Goal: Transaction & Acquisition: Purchase product/service

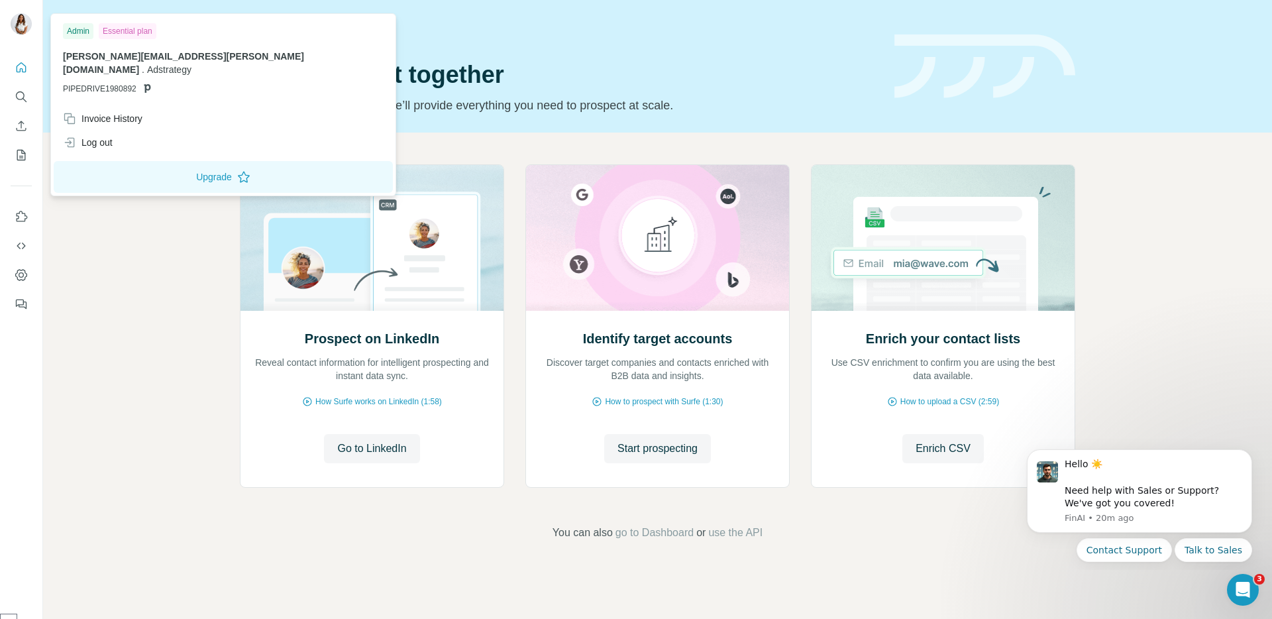
click at [30, 28] on img at bounding box center [21, 23] width 21 height 21
click at [154, 163] on button "Upgrade" at bounding box center [223, 177] width 339 height 32
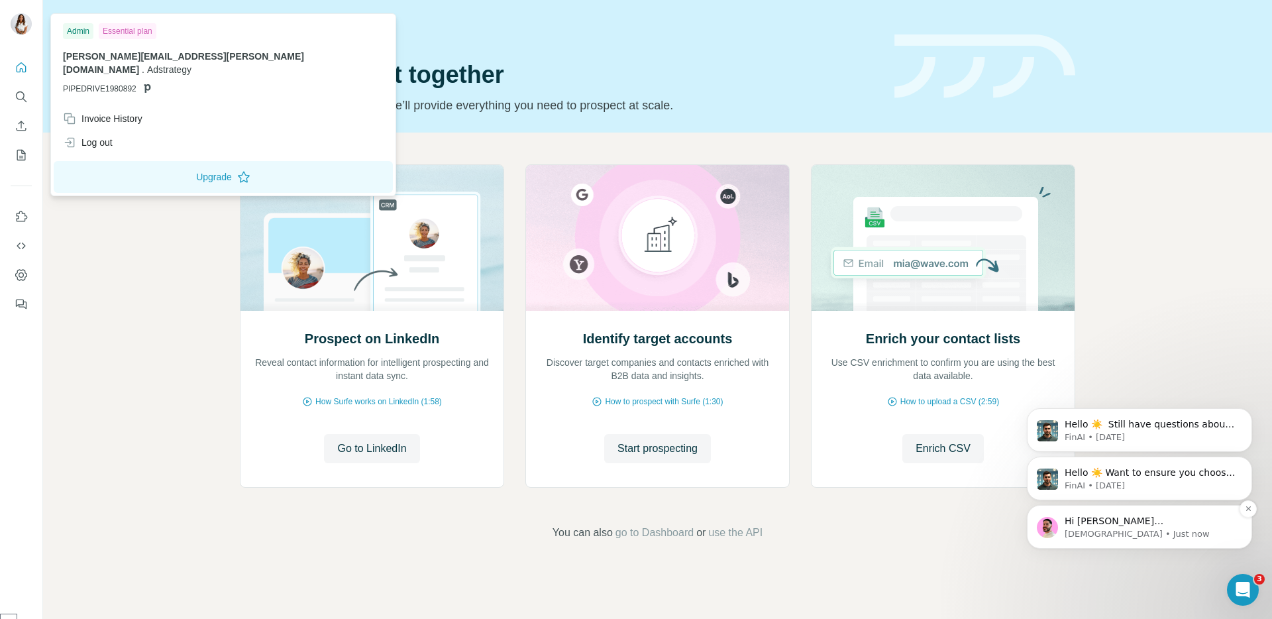
click at [1094, 533] on p "Christian • Just now" at bounding box center [1150, 534] width 171 height 12
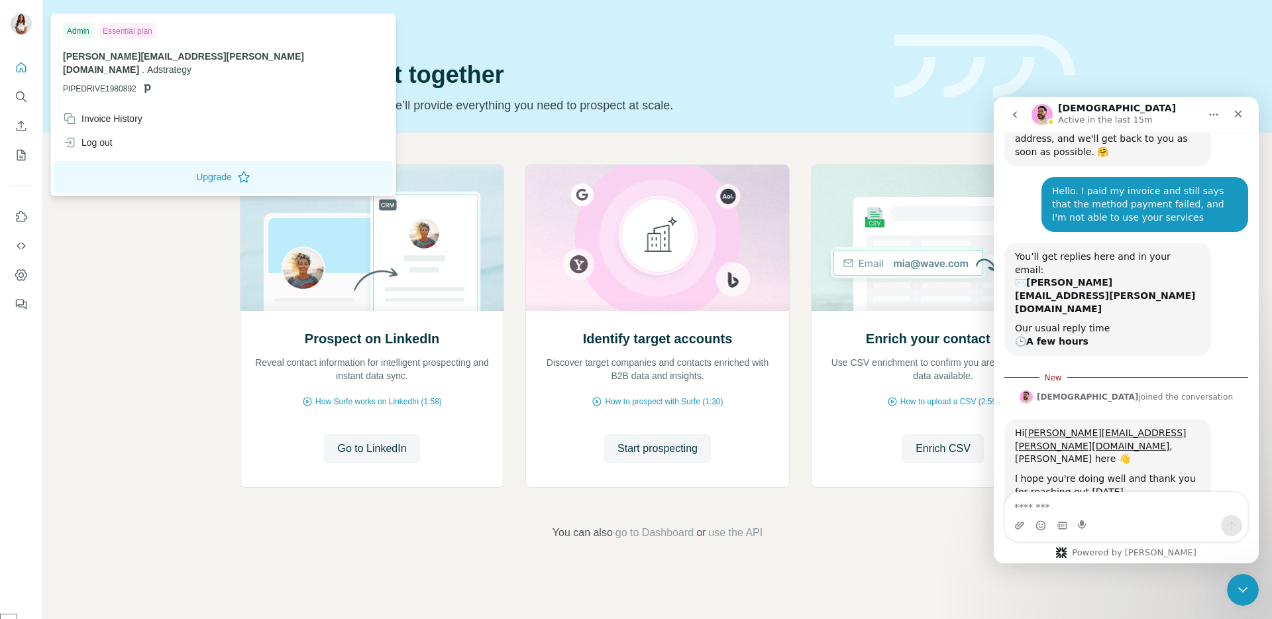
scroll to position [177, 0]
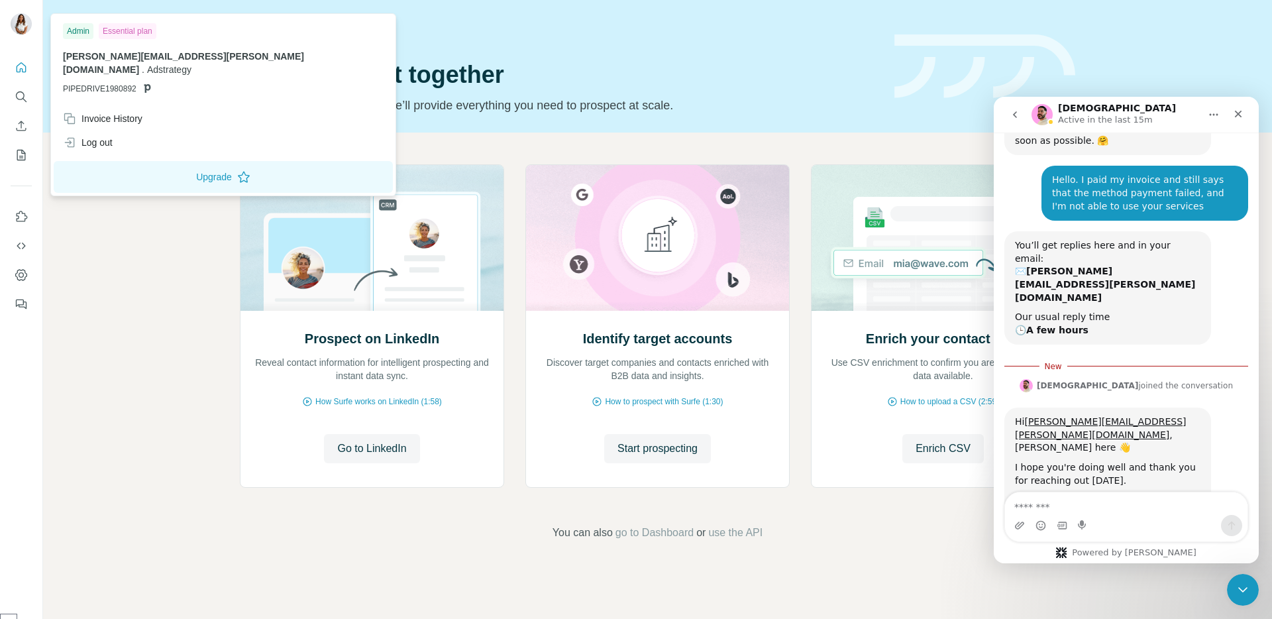
click at [1171, 531] on div "Intercom messenger" at bounding box center [1126, 525] width 242 height 21
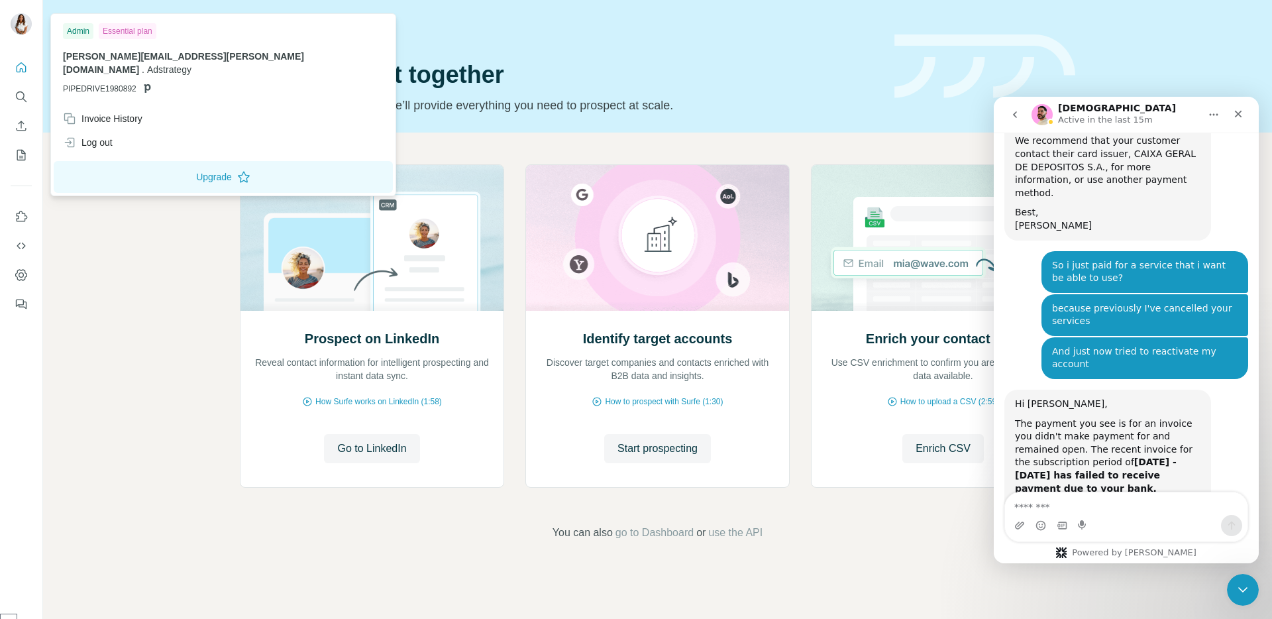
scroll to position [800, 0]
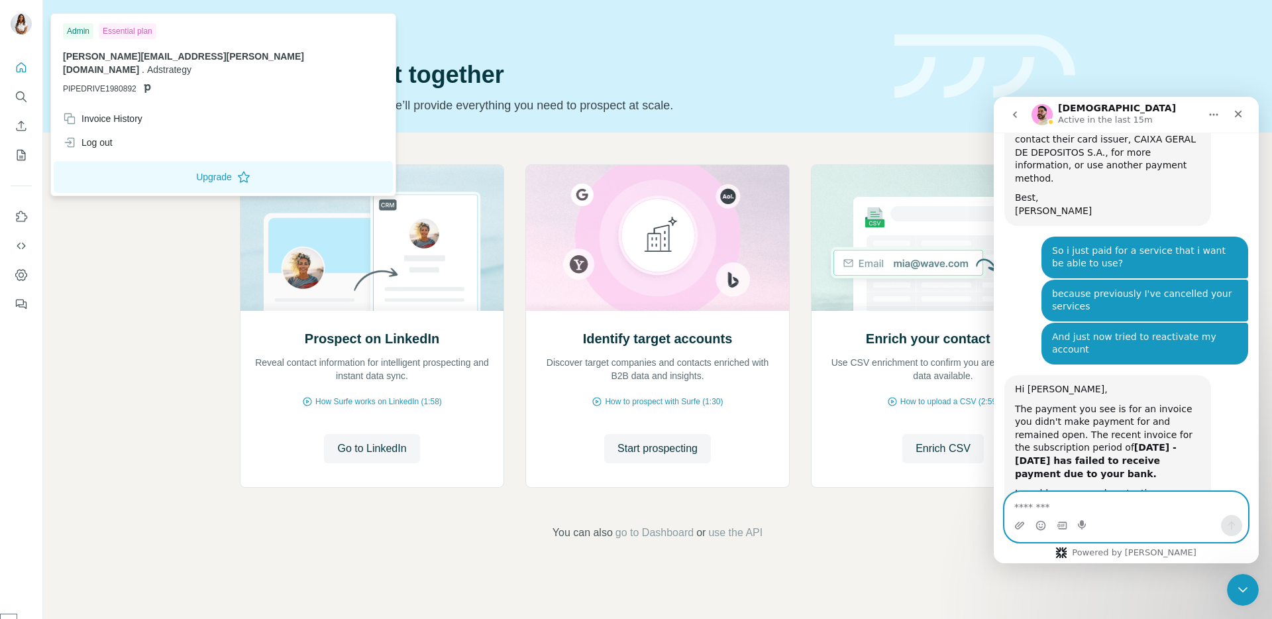
click at [1150, 499] on textarea "Message…" at bounding box center [1126, 503] width 242 height 23
type textarea "*"
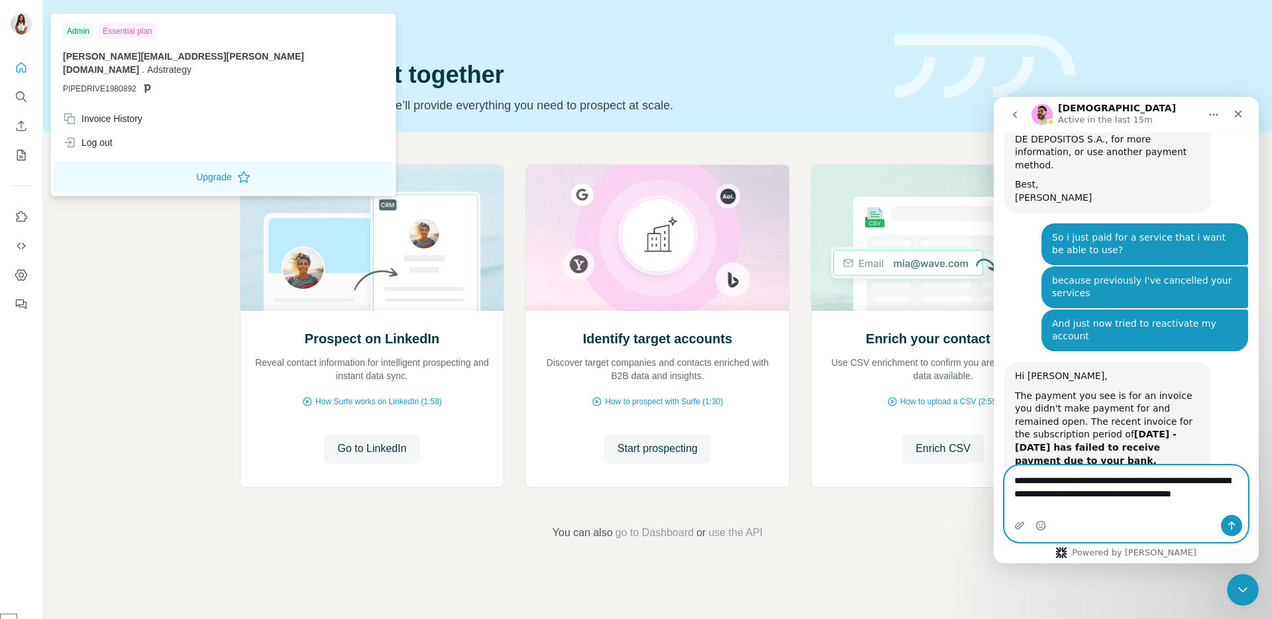
scroll to position [827, 0]
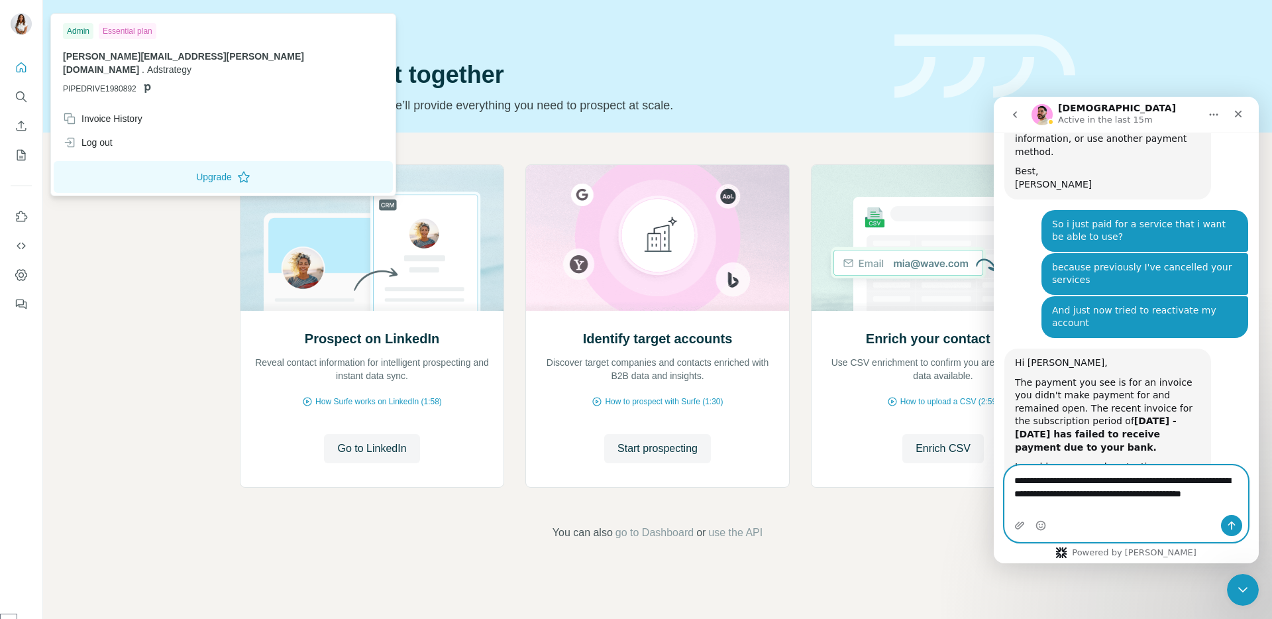
type textarea "**********"
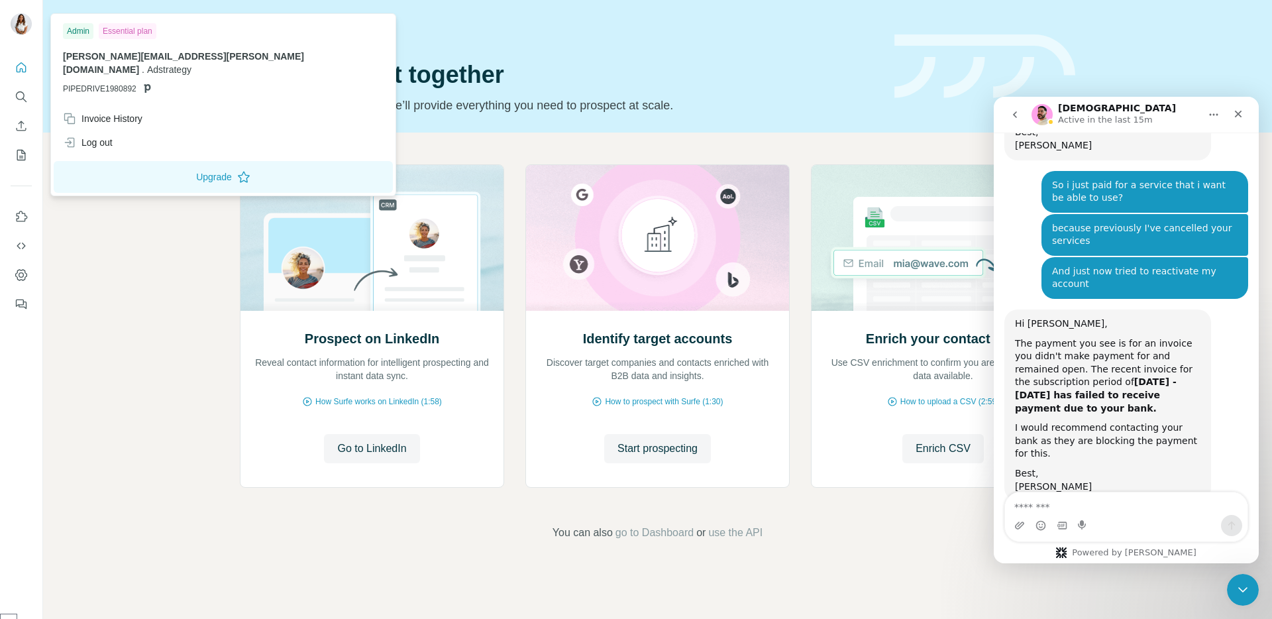
click at [1217, 117] on icon "Home" at bounding box center [1213, 114] width 11 height 11
click at [923, 102] on header "Quick start Let’s prospect together Pick your starting point and we’ll provide …" at bounding box center [657, 66] width 835 height 97
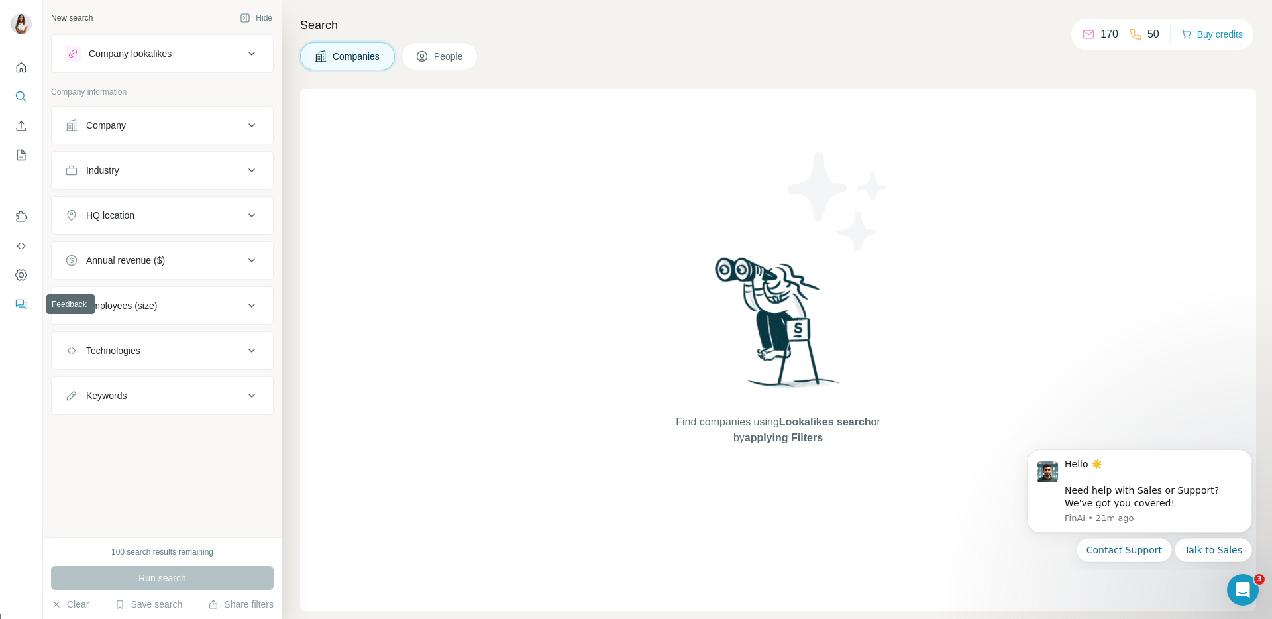
click at [23, 306] on icon "Feedback" at bounding box center [21, 303] width 13 height 13
click at [176, 62] on button "Company lookalikes" at bounding box center [162, 54] width 221 height 32
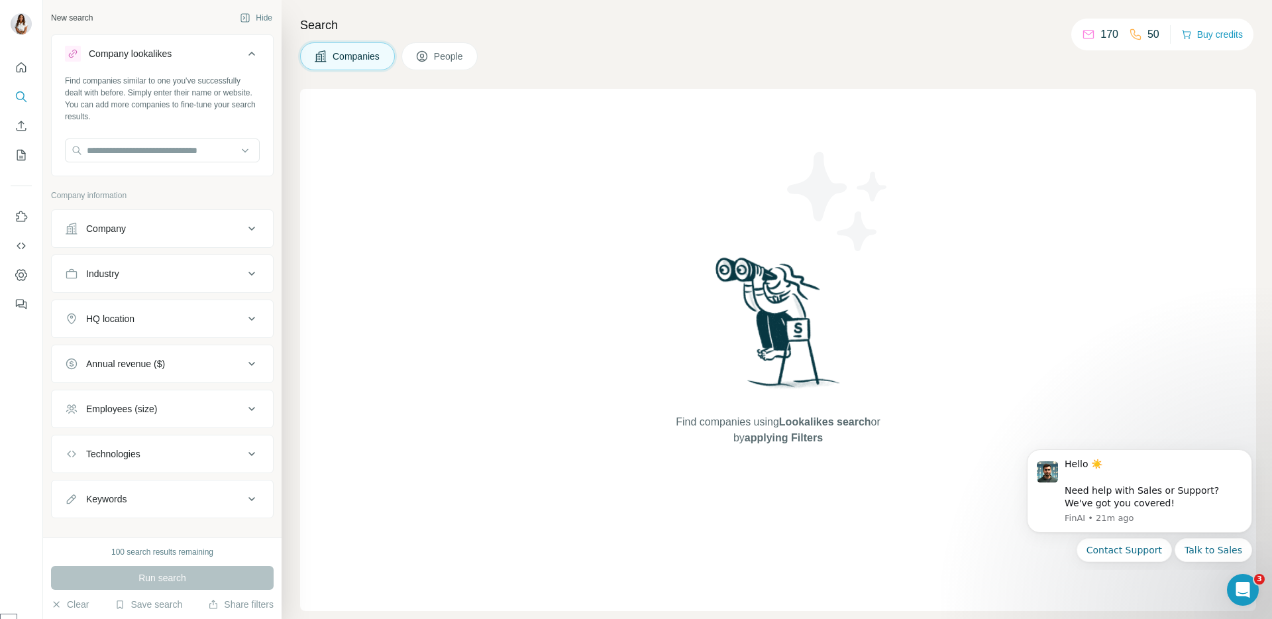
click at [176, 62] on button "Company lookalikes" at bounding box center [162, 56] width 221 height 37
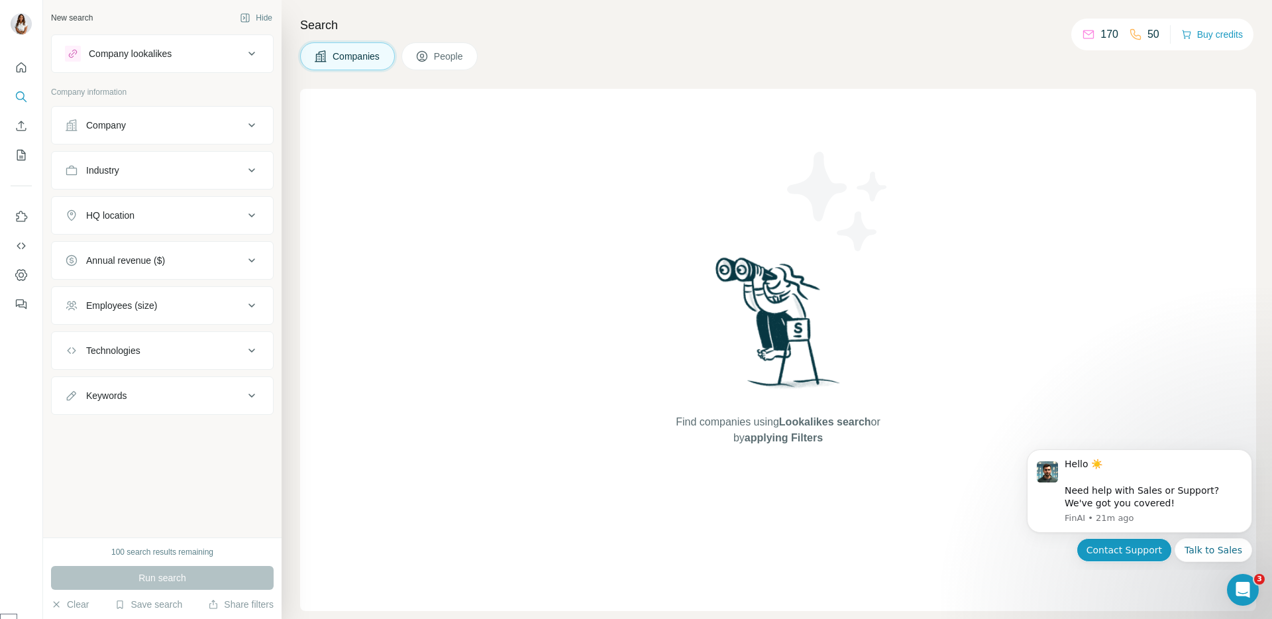
click at [1139, 550] on button "Contact Support" at bounding box center [1123, 550] width 95 height 24
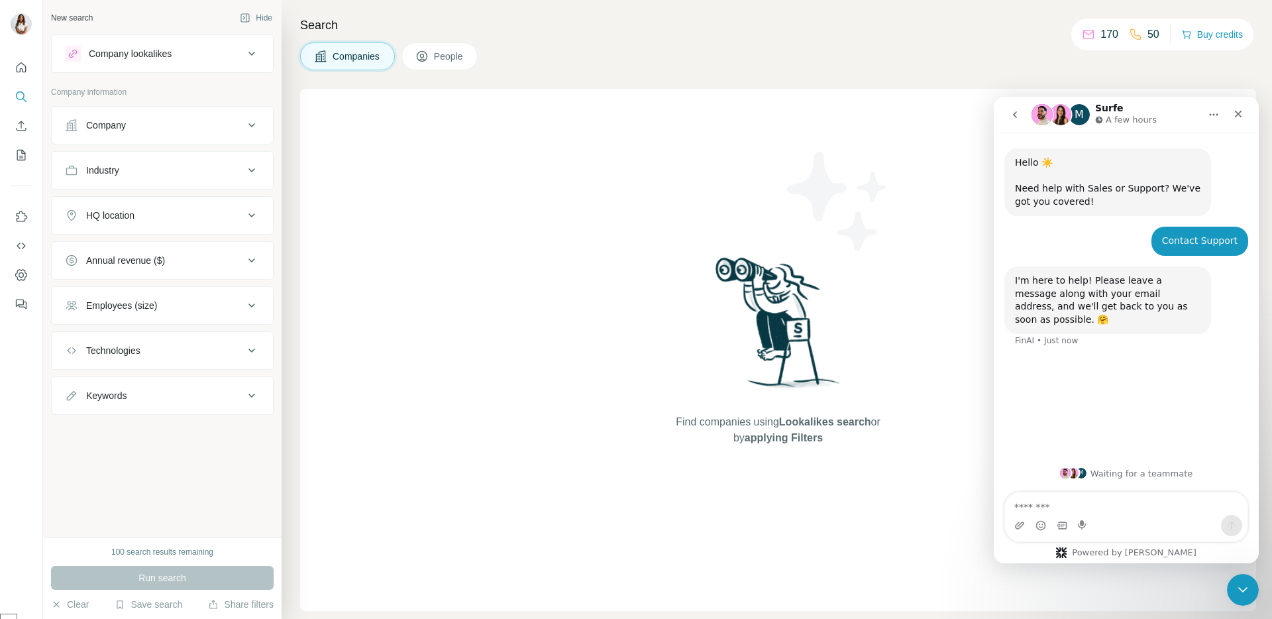
click at [1151, 523] on div "Intercom messenger" at bounding box center [1126, 525] width 242 height 21
click at [1118, 511] on textarea "Message…" at bounding box center [1126, 503] width 242 height 23
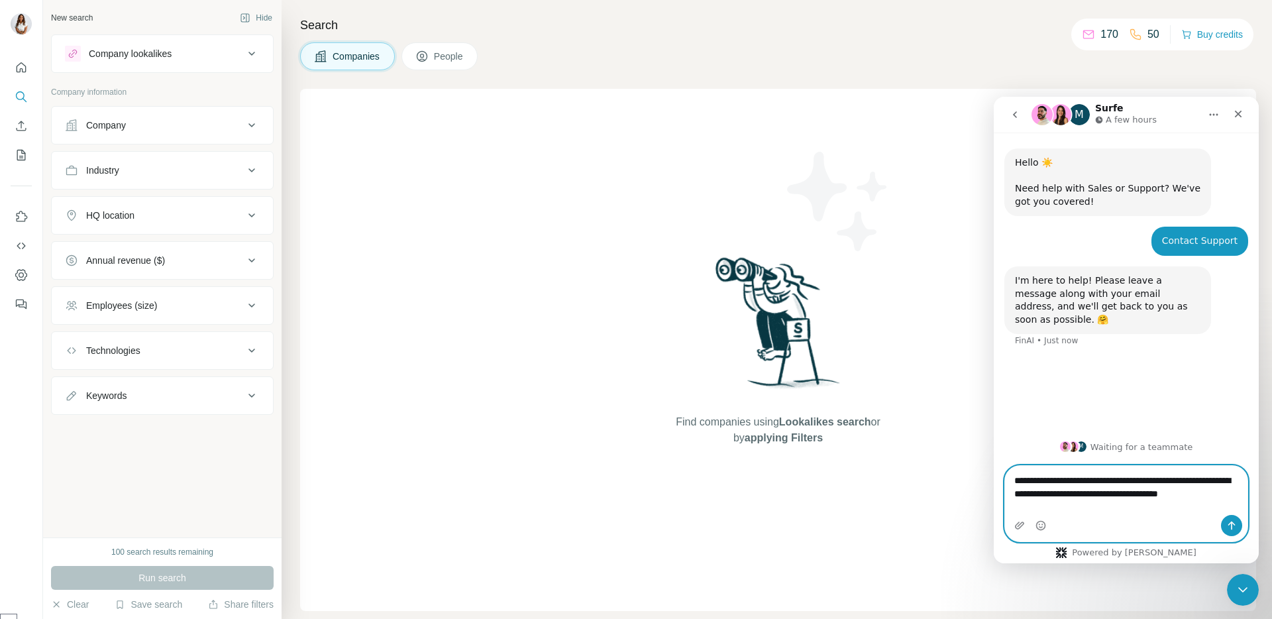
type textarea "**********"
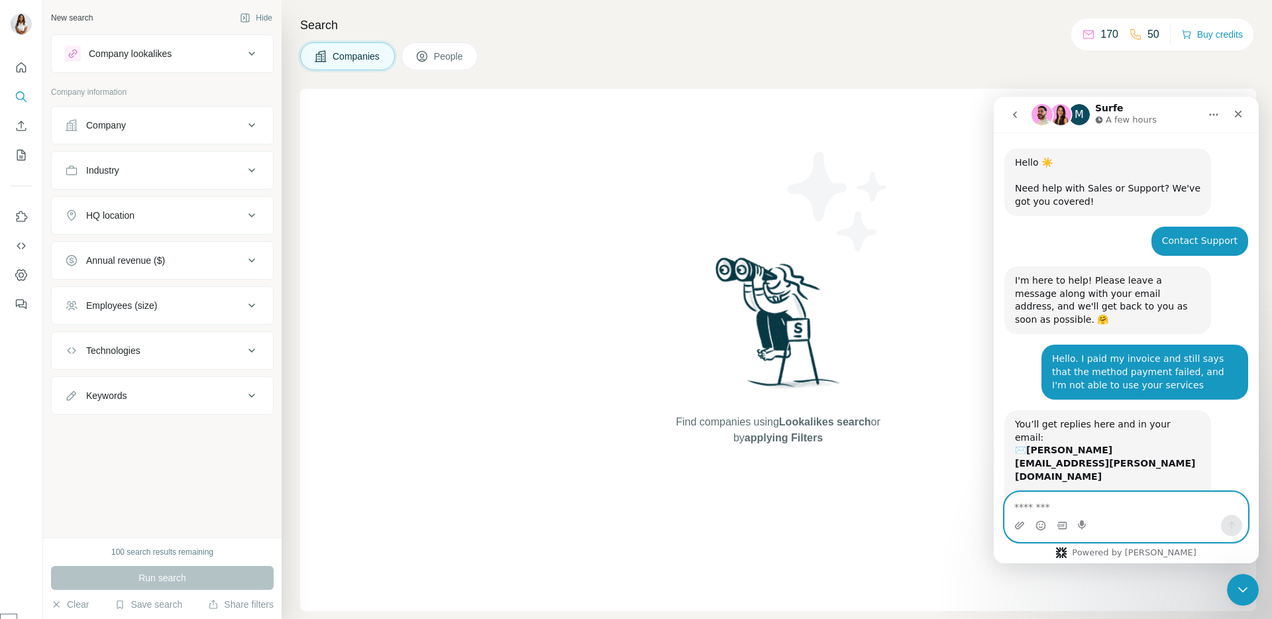
scroll to position [44, 0]
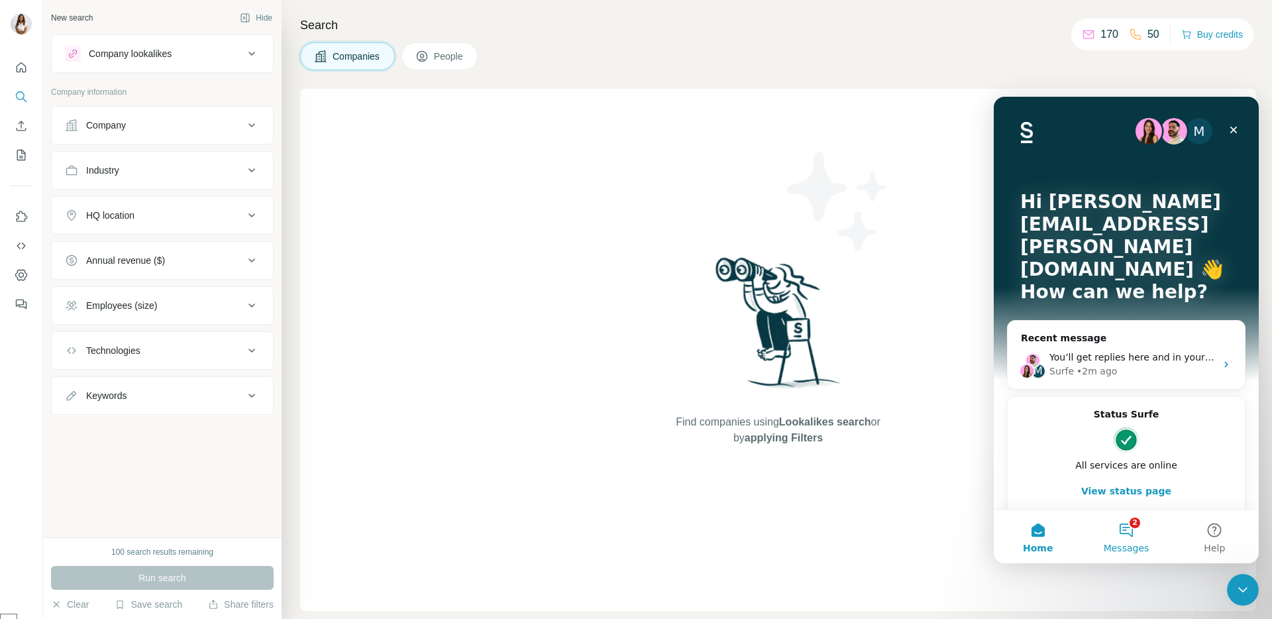
click at [1133, 533] on button "2 Messages" at bounding box center [1126, 536] width 88 height 53
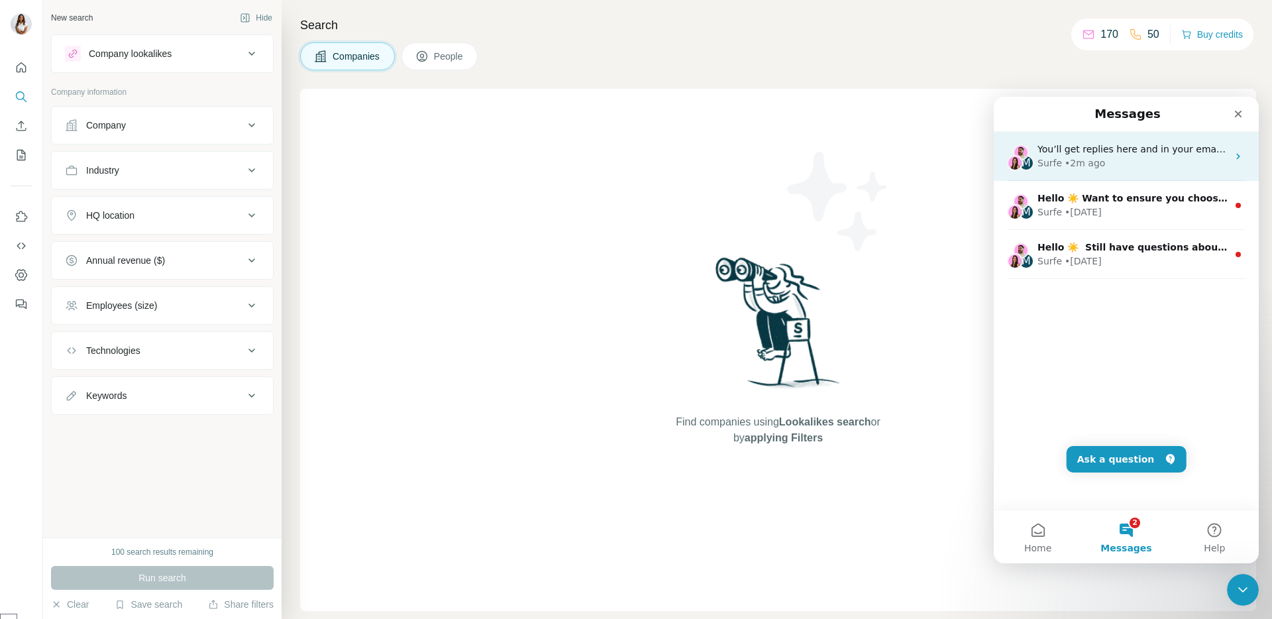
click at [1176, 163] on div "Surfe • 2m ago" at bounding box center [1132, 163] width 190 height 14
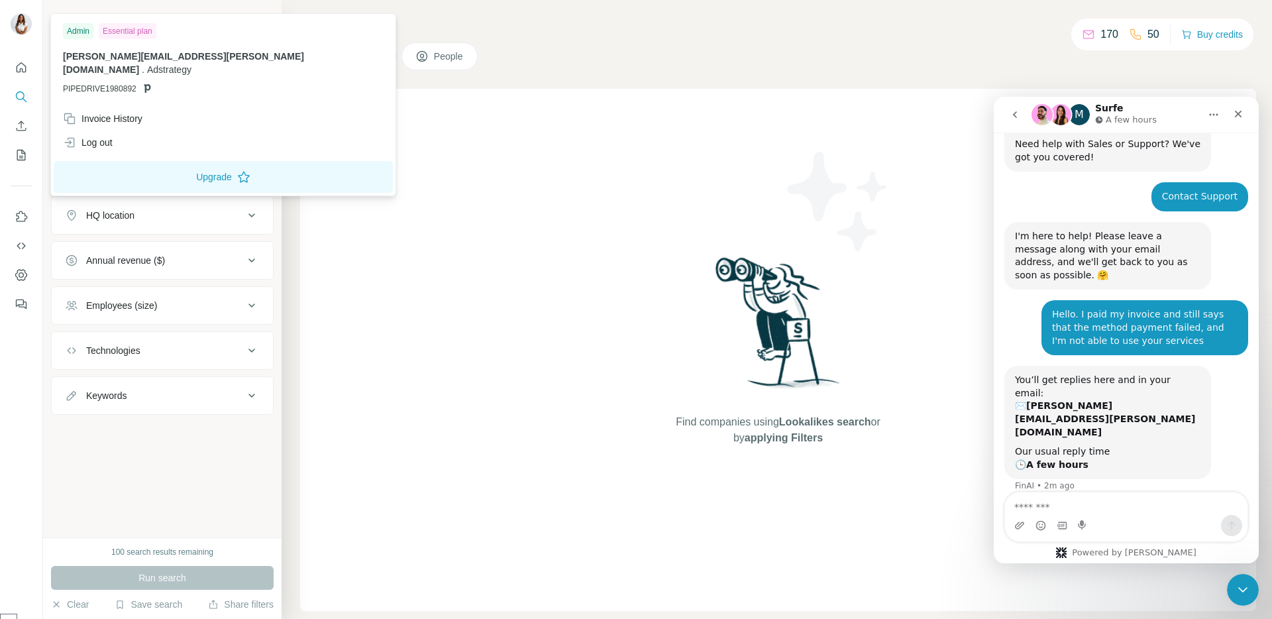
click at [415, 149] on div "Find companies using Lookalikes search or by applying Filters" at bounding box center [778, 350] width 956 height 522
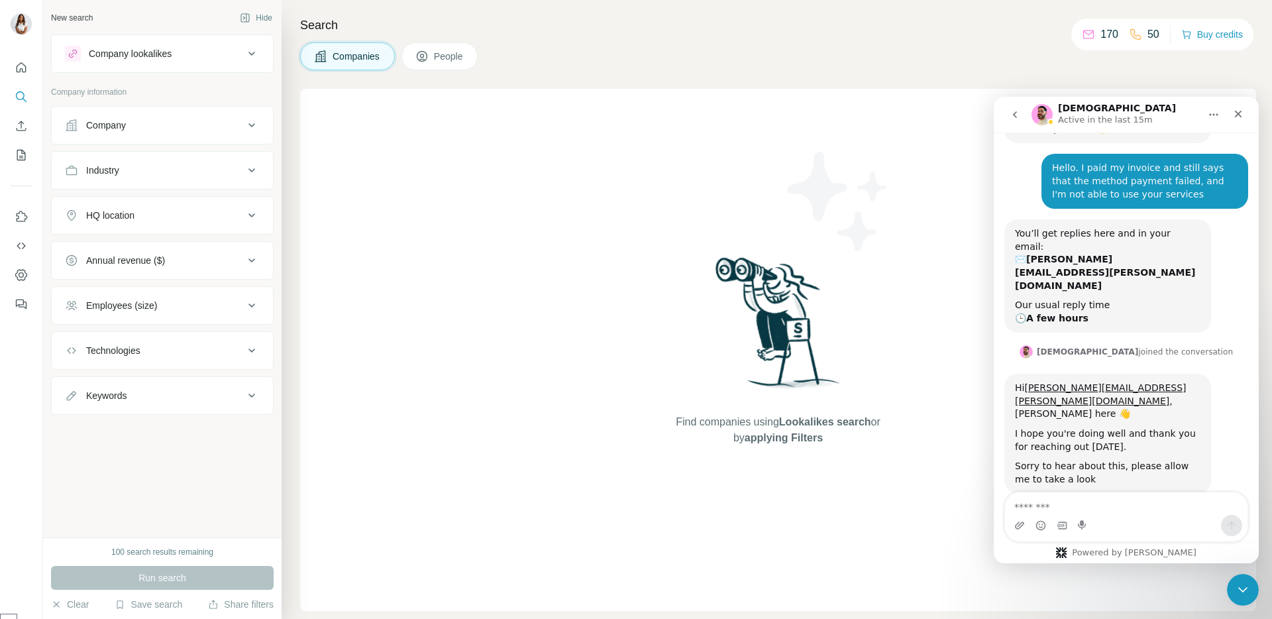
scroll to position [206, 0]
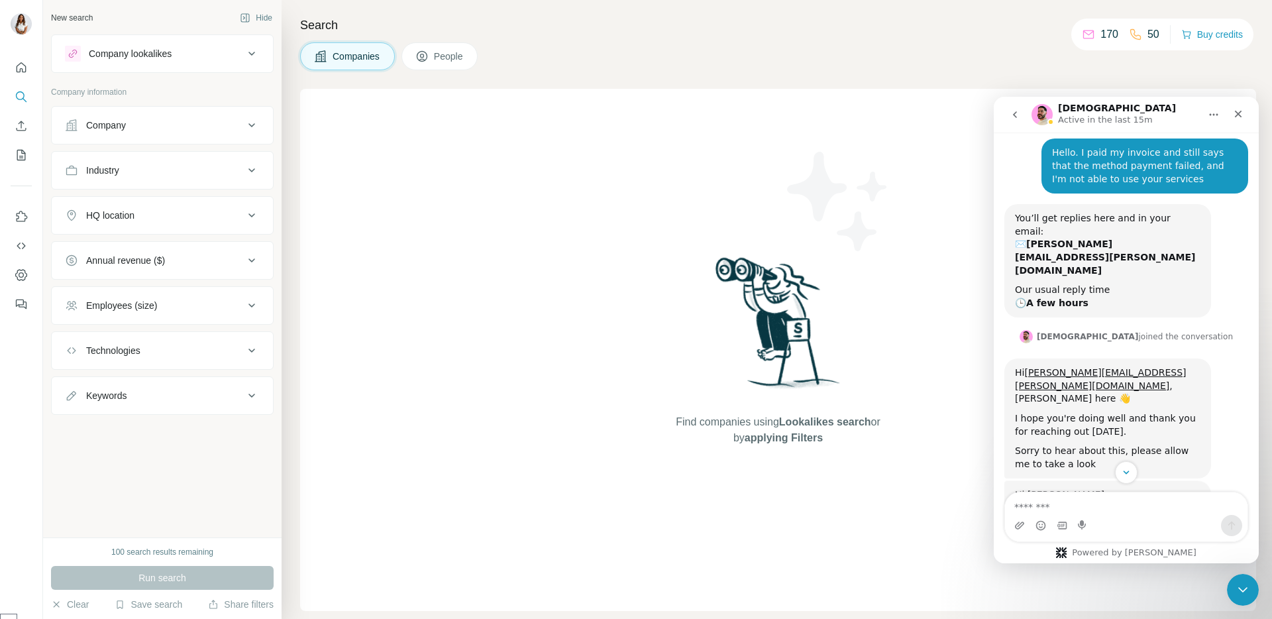
click at [1094, 528] on div "Intercom messenger" at bounding box center [1126, 525] width 242 height 21
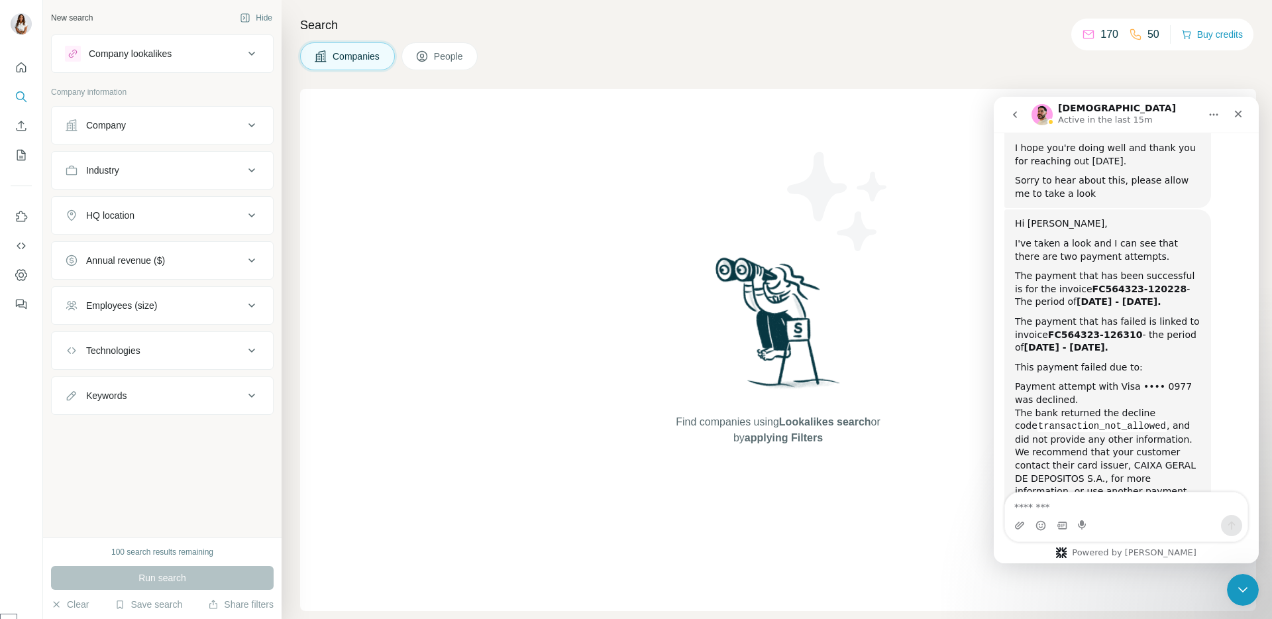
scroll to position [486, 0]
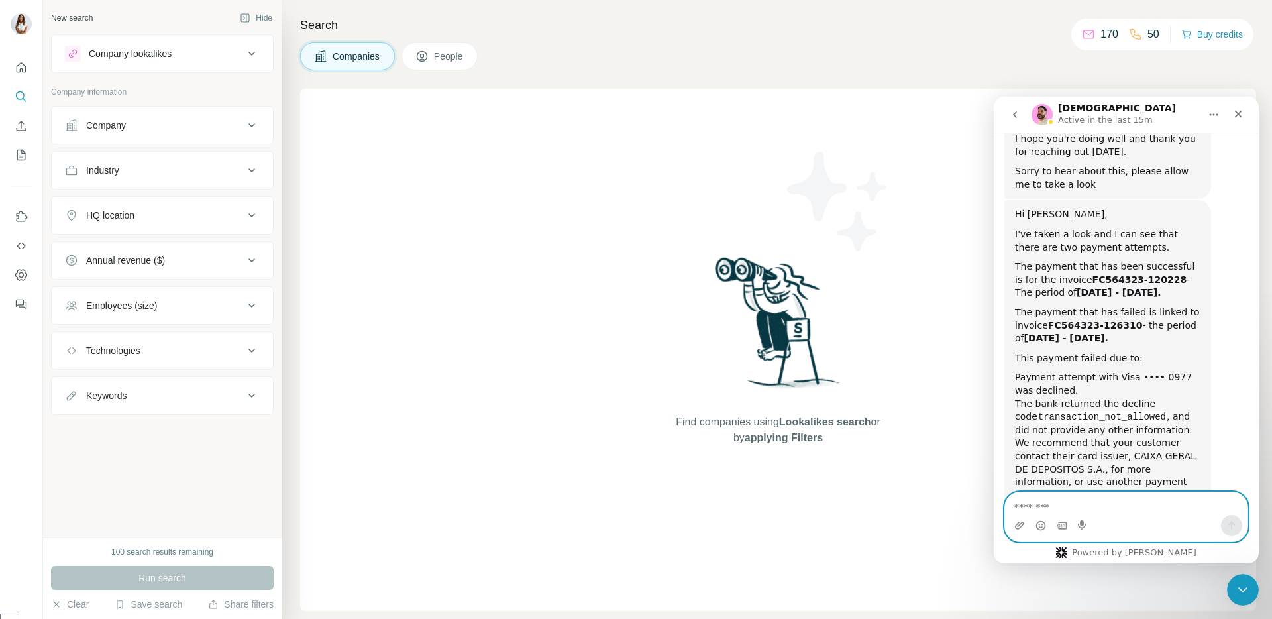
click at [1157, 499] on textarea "Message…" at bounding box center [1126, 503] width 242 height 23
type textarea "**********"
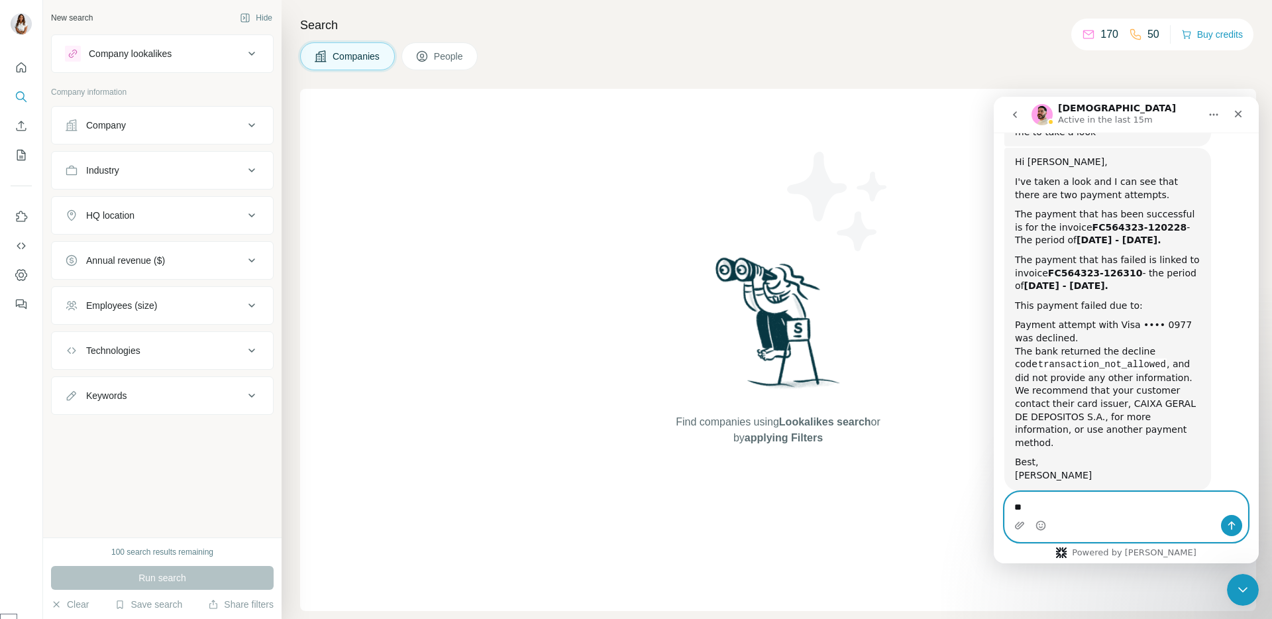
type textarea "*"
type textarea "**********"
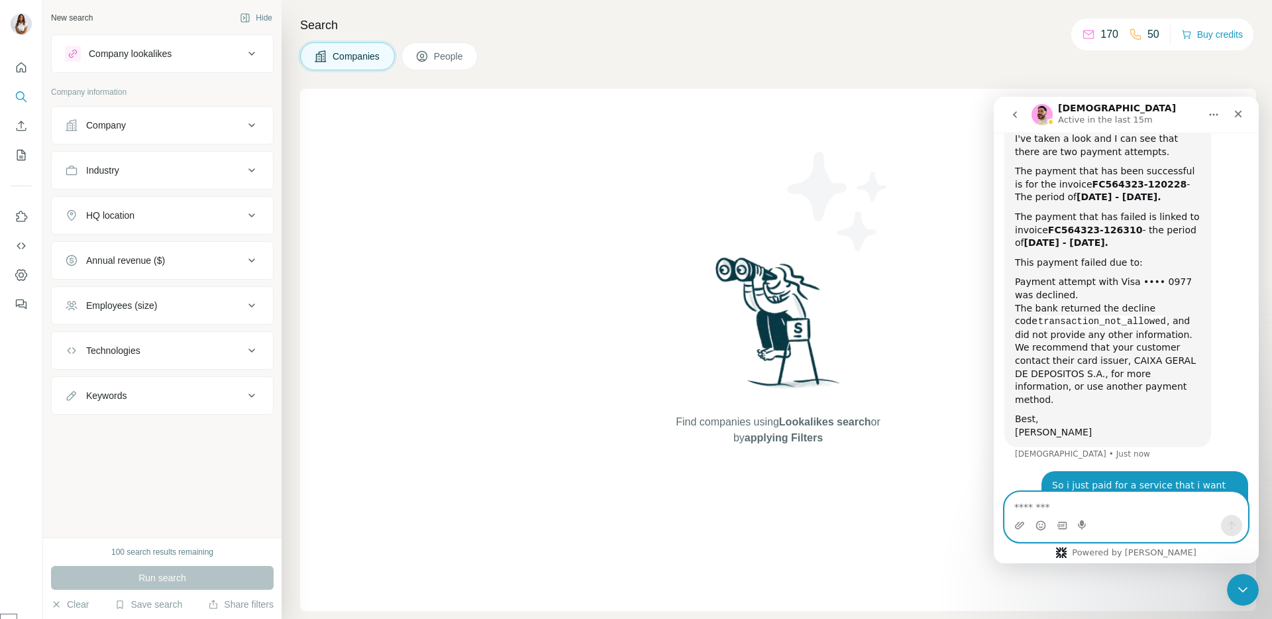
type textarea "*"
type textarea "**********"
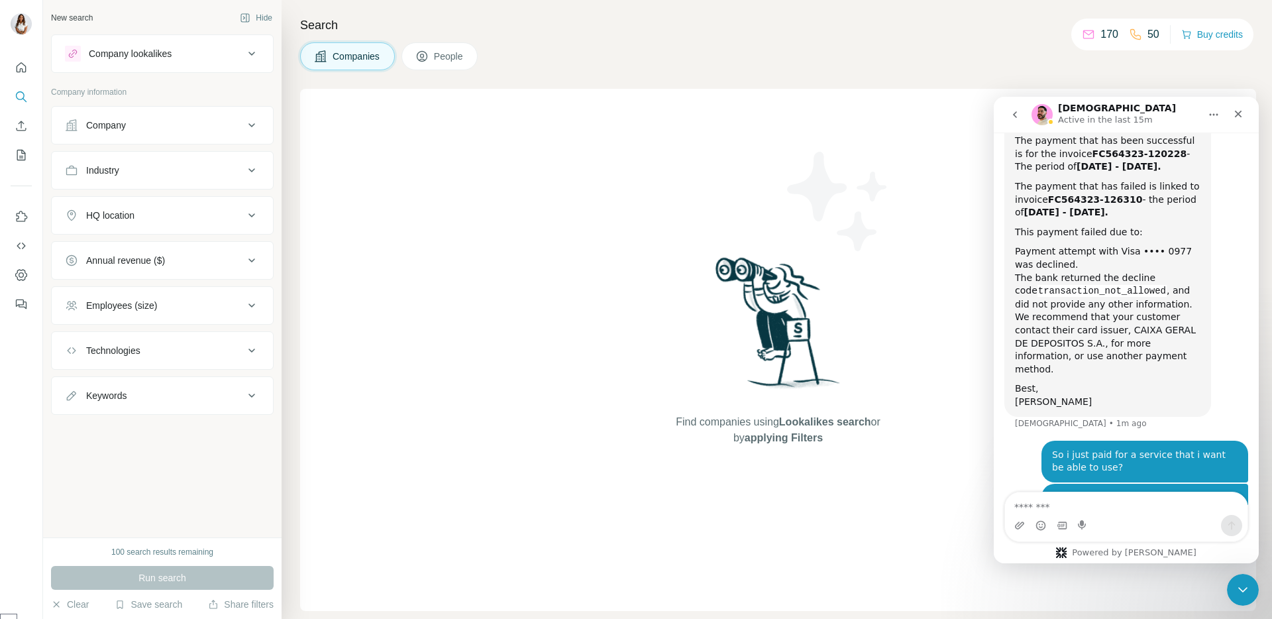
click at [994, 73] on div "Search Companies People Find companies using Lookalikes search or by applying F…" at bounding box center [777, 309] width 990 height 619
click at [1256, 117] on nav "Christian Active in the last 15m" at bounding box center [1126, 115] width 265 height 36
click at [1247, 117] on div "Close" at bounding box center [1238, 114] width 24 height 24
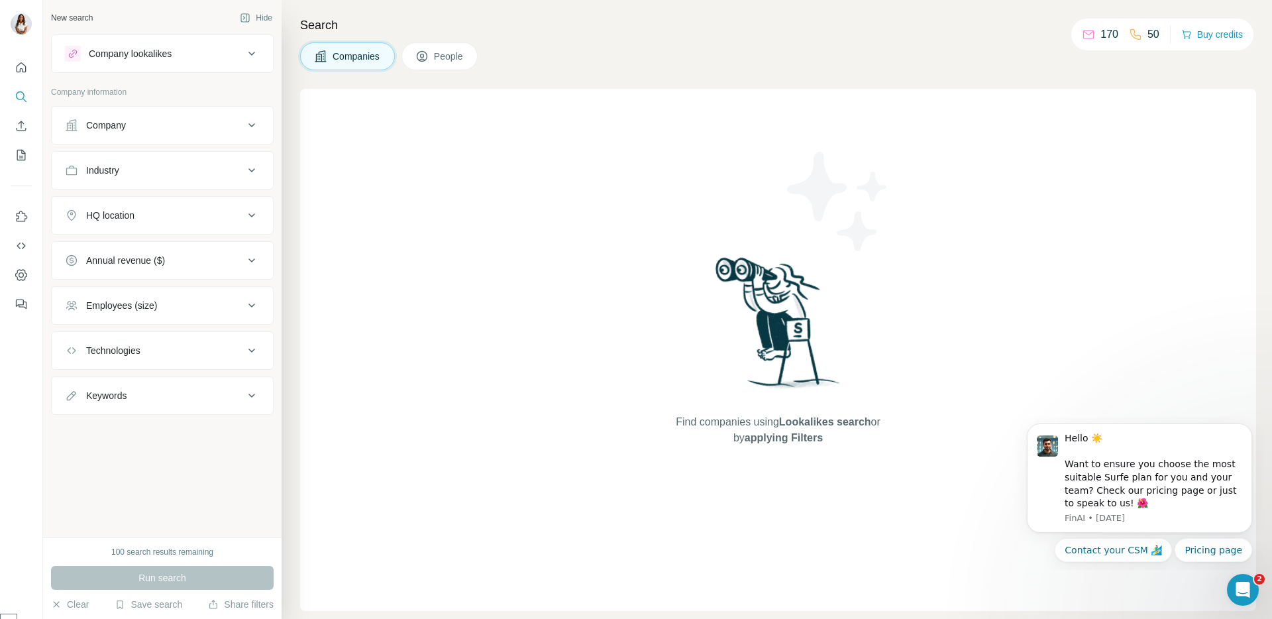
scroll to position [0, 0]
click at [1120, 475] on div "Hello ☀️ Want to ensure you choose the most suitable Surfe plan for you and you…" at bounding box center [1154, 471] width 178 height 78
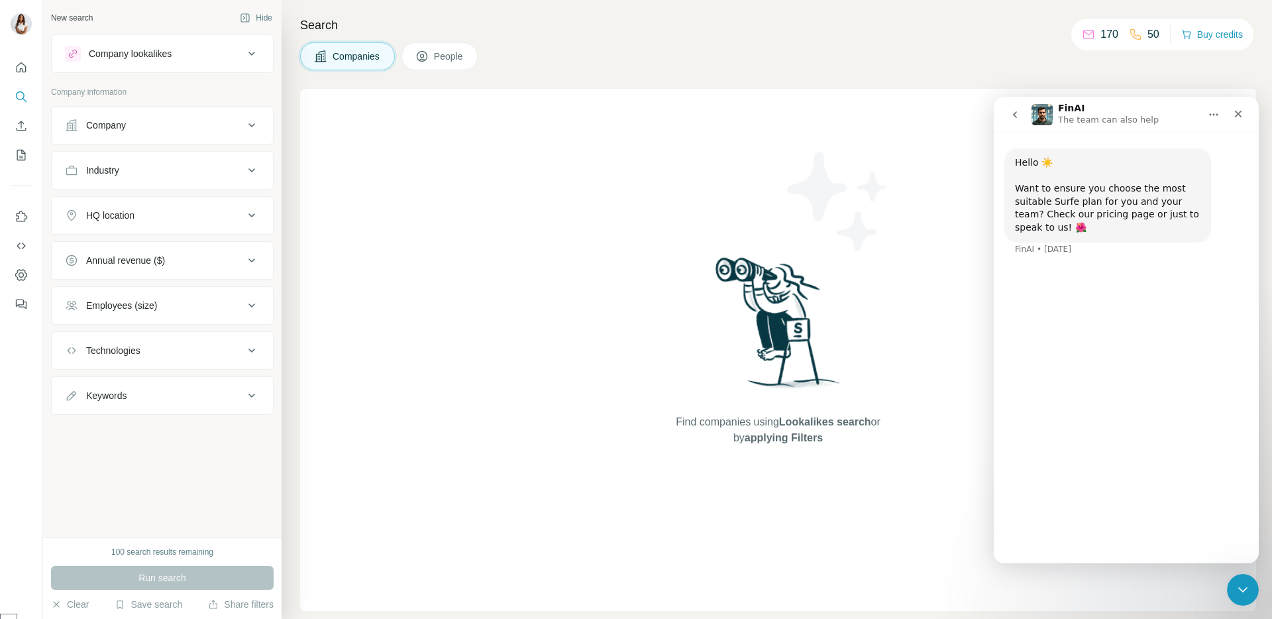
click at [187, 550] on div "100 search results remaining" at bounding box center [162, 552] width 102 height 12
click at [1107, 37] on p "170" at bounding box center [1109, 34] width 18 height 16
type textarea "***"
click at [1107, 37] on p "170" at bounding box center [1109, 34] width 18 height 16
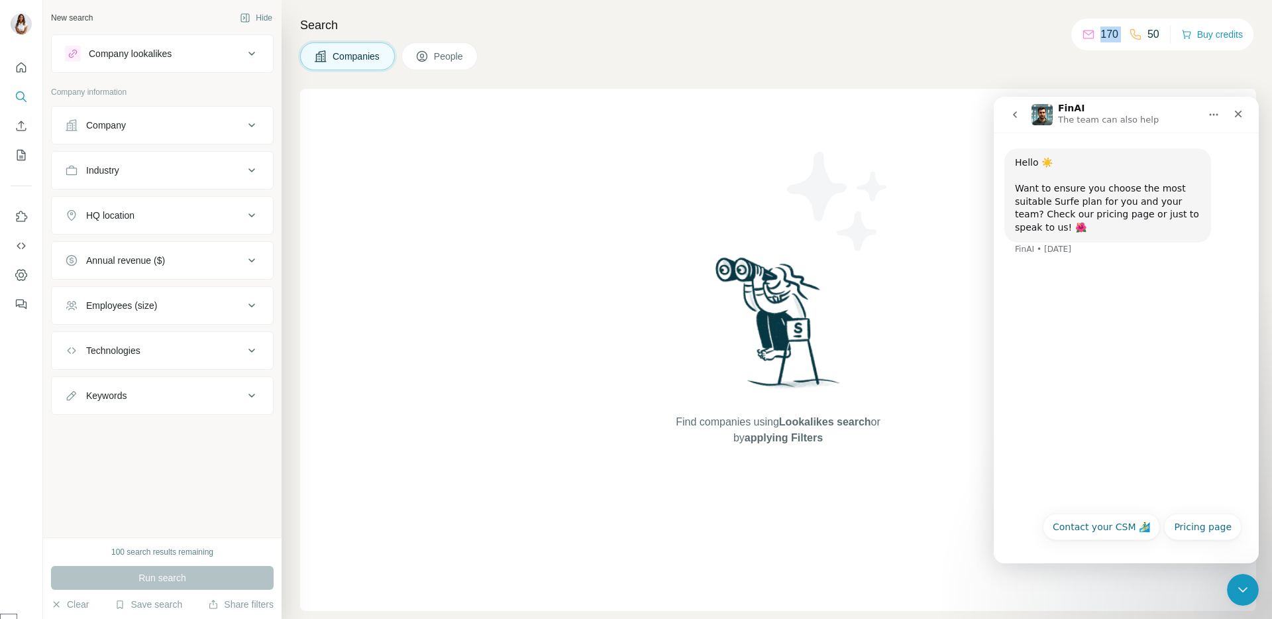
click at [1107, 37] on p "170" at bounding box center [1109, 34] width 18 height 16
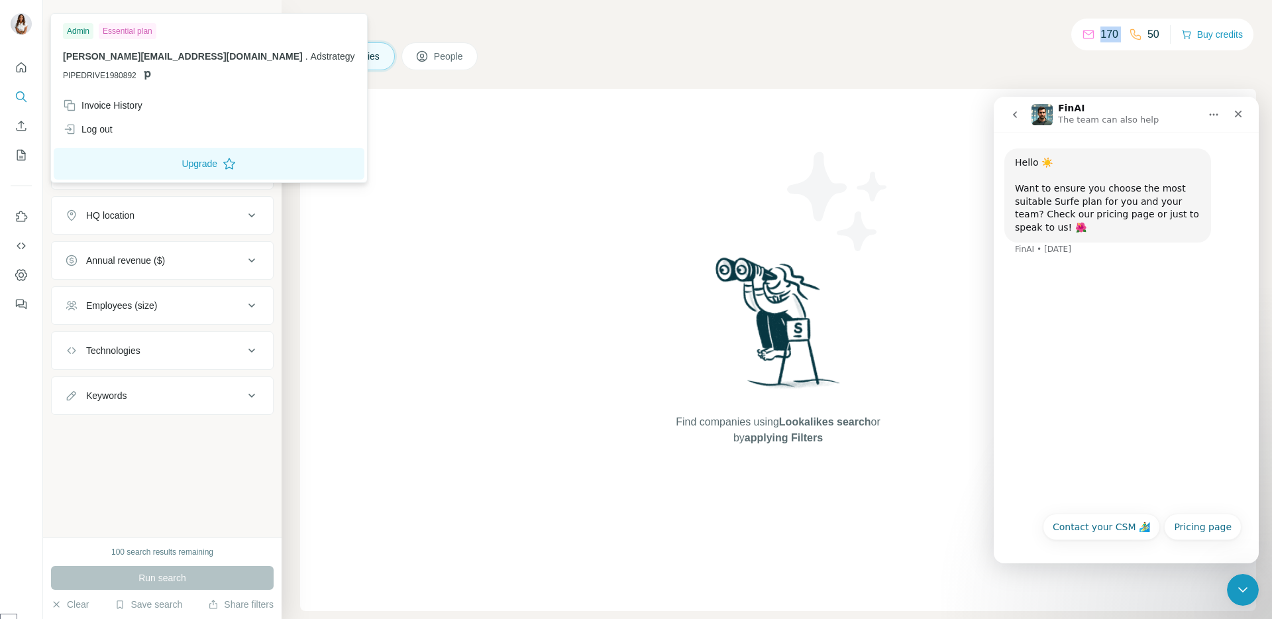
click at [24, 19] on img at bounding box center [21, 23] width 21 height 21
click at [23, 64] on icon "Quick start" at bounding box center [22, 67] width 10 height 10
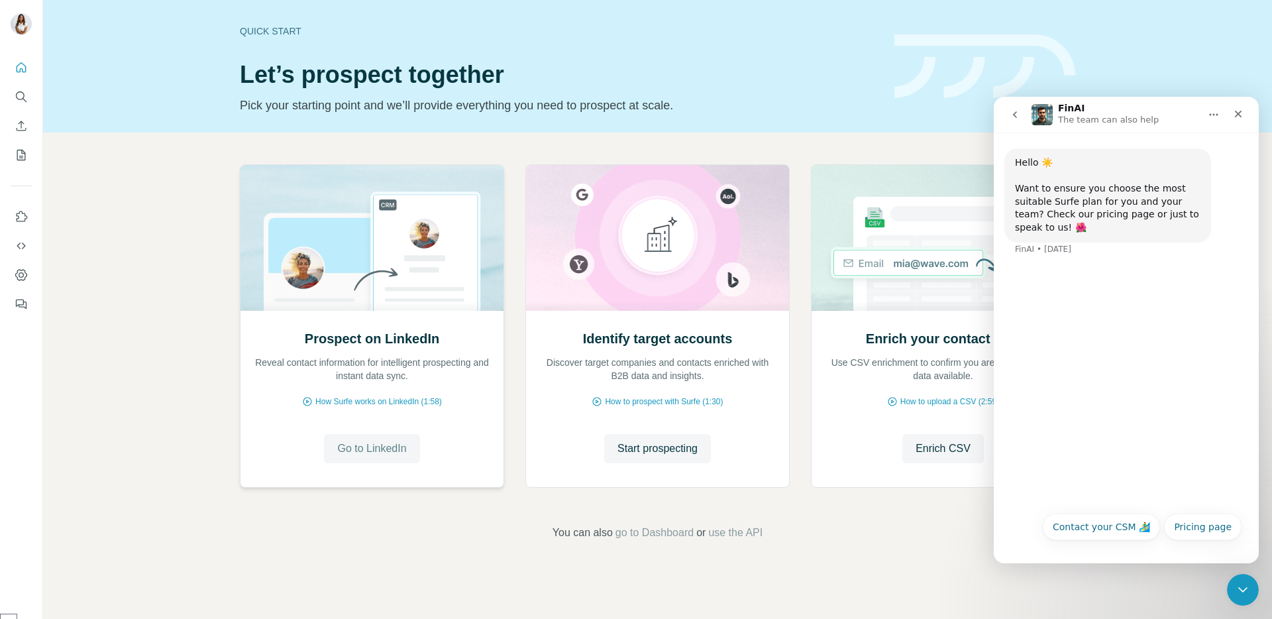
click at [370, 455] on span "Go to LinkedIn" at bounding box center [371, 449] width 69 height 16
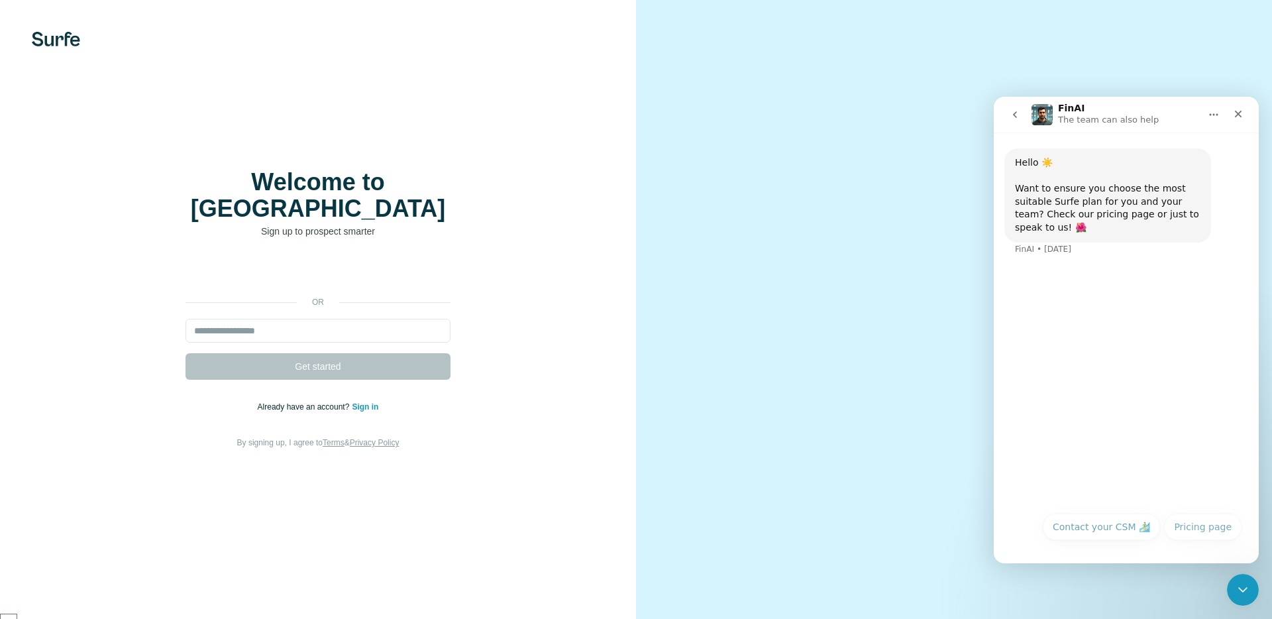
click at [362, 352] on form "Get started" at bounding box center [317, 349] width 265 height 61
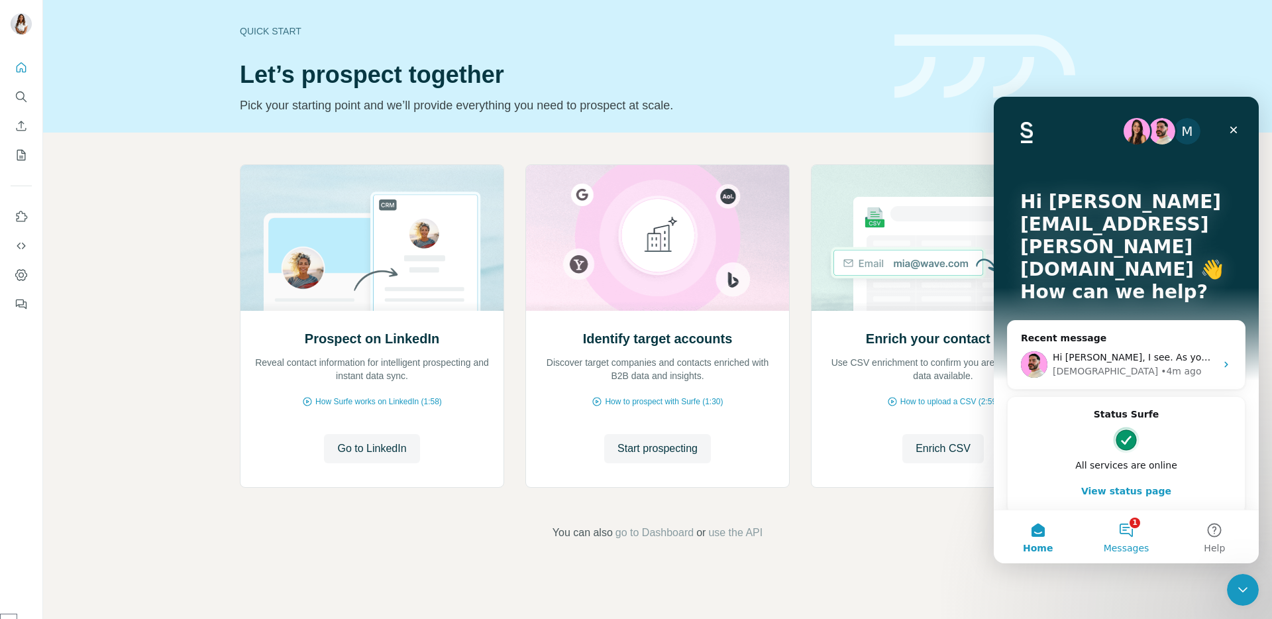
click at [1131, 532] on button "1 Messages" at bounding box center [1126, 536] width 88 height 53
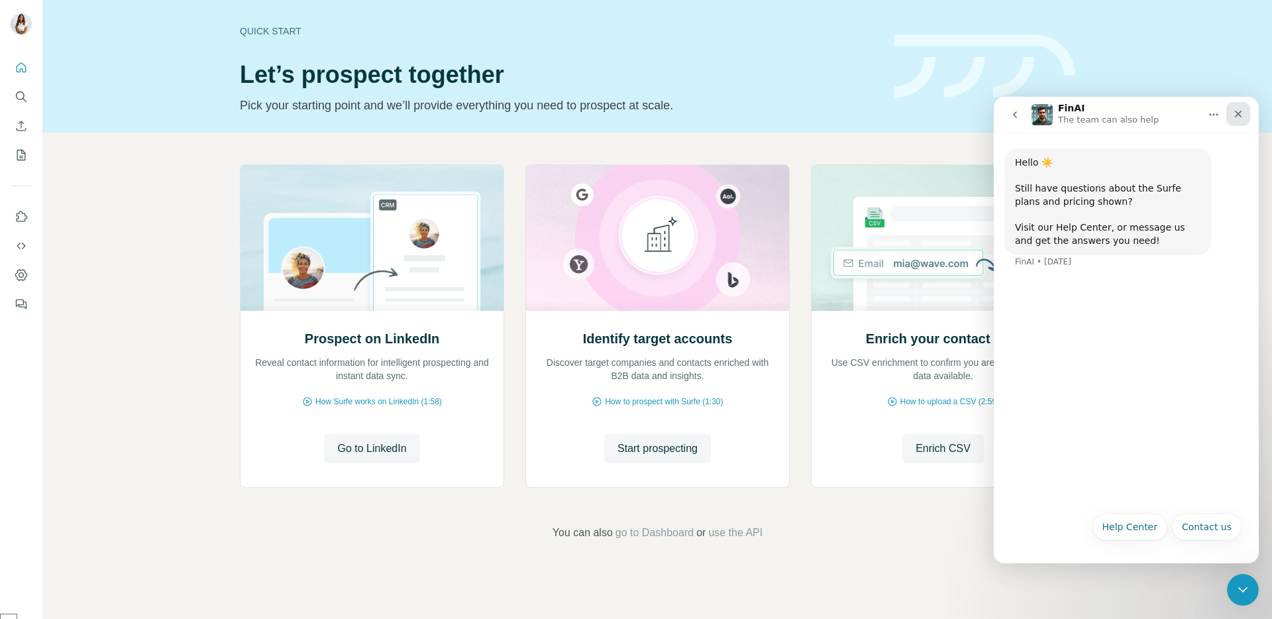
click at [1246, 110] on div "Close" at bounding box center [1238, 114] width 24 height 24
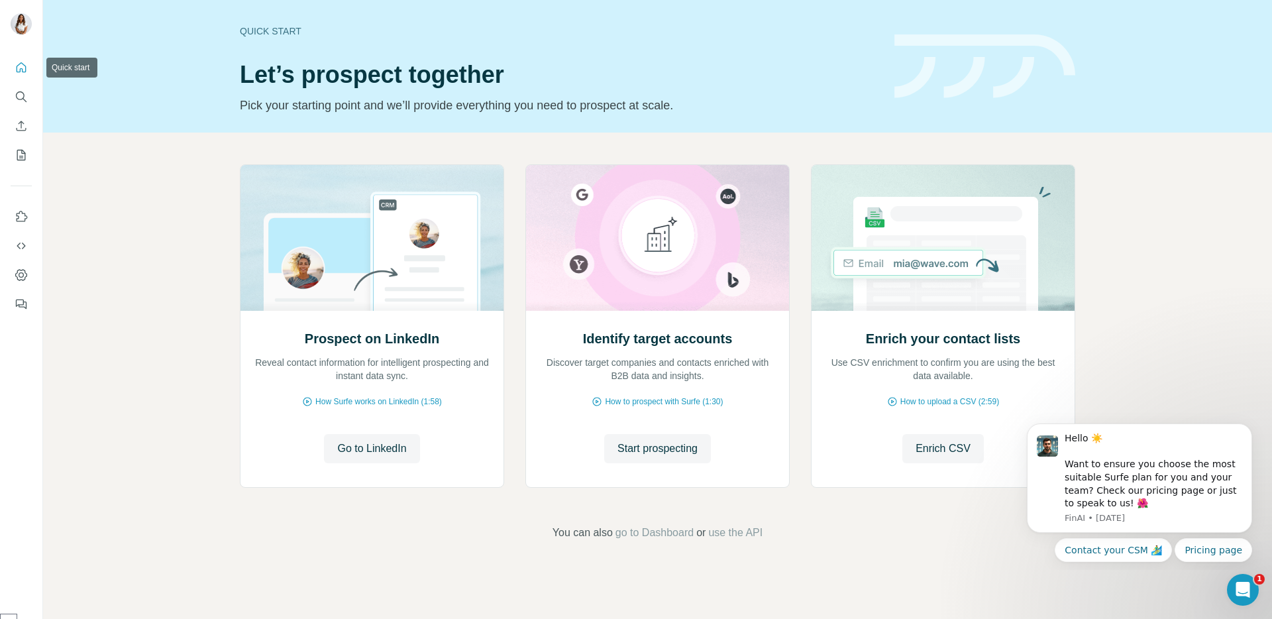
click at [13, 62] on button "Quick start" at bounding box center [21, 68] width 21 height 24
click at [29, 106] on button "Search" at bounding box center [21, 97] width 21 height 24
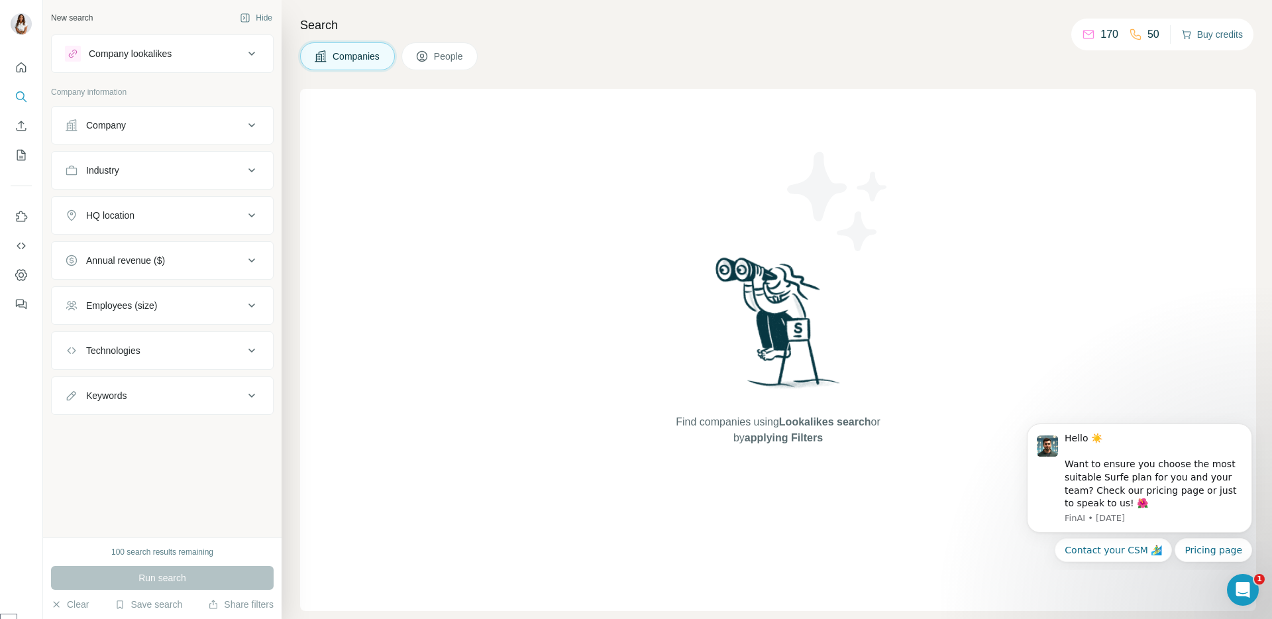
click at [1207, 31] on button "Buy credits" at bounding box center [1212, 34] width 62 height 19
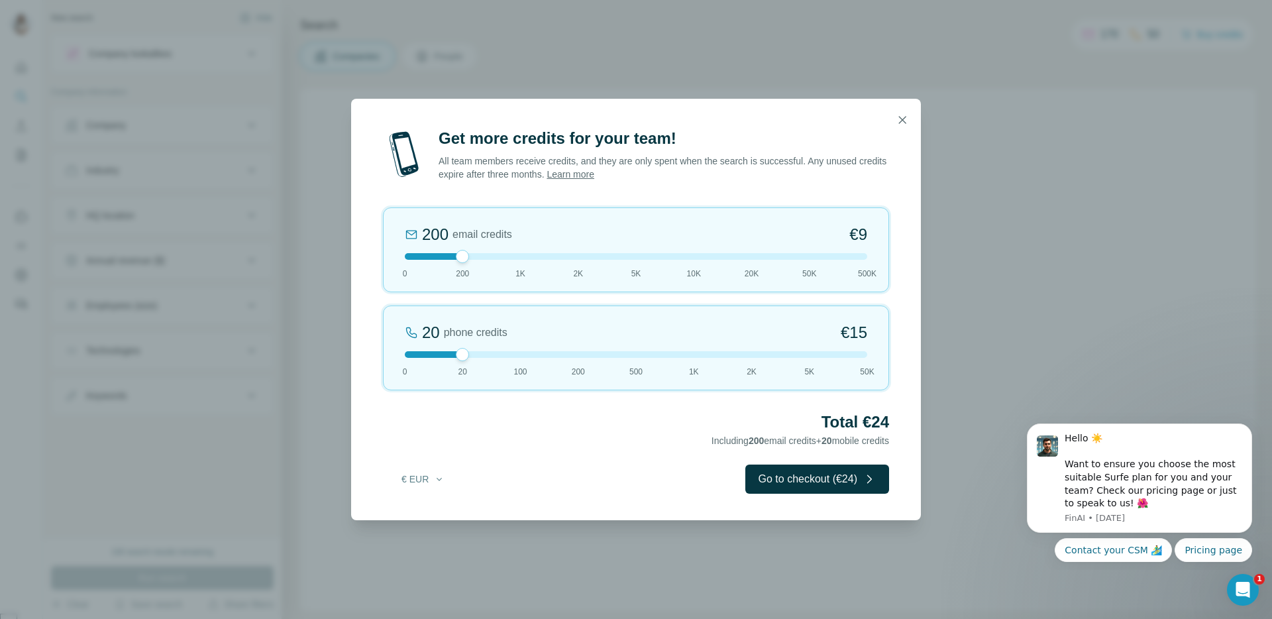
click at [430, 254] on div at bounding box center [636, 256] width 462 height 7
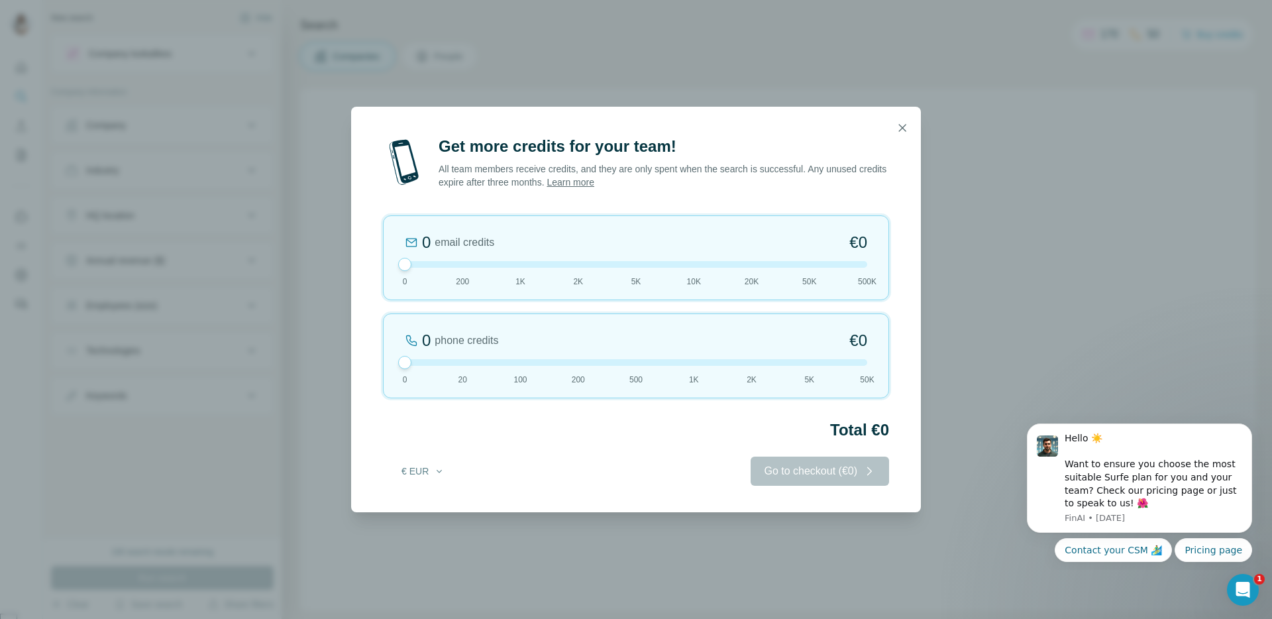
drag, startPoint x: 464, startPoint y: 357, endPoint x: 369, endPoint y: 348, distance: 95.2
click at [370, 348] on div "Get more credits for your team! All team members receive credits, and they are …" at bounding box center [636, 324] width 570 height 376
click at [912, 132] on button "button" at bounding box center [902, 128] width 26 height 26
